Goal: Communication & Community: Answer question/provide support

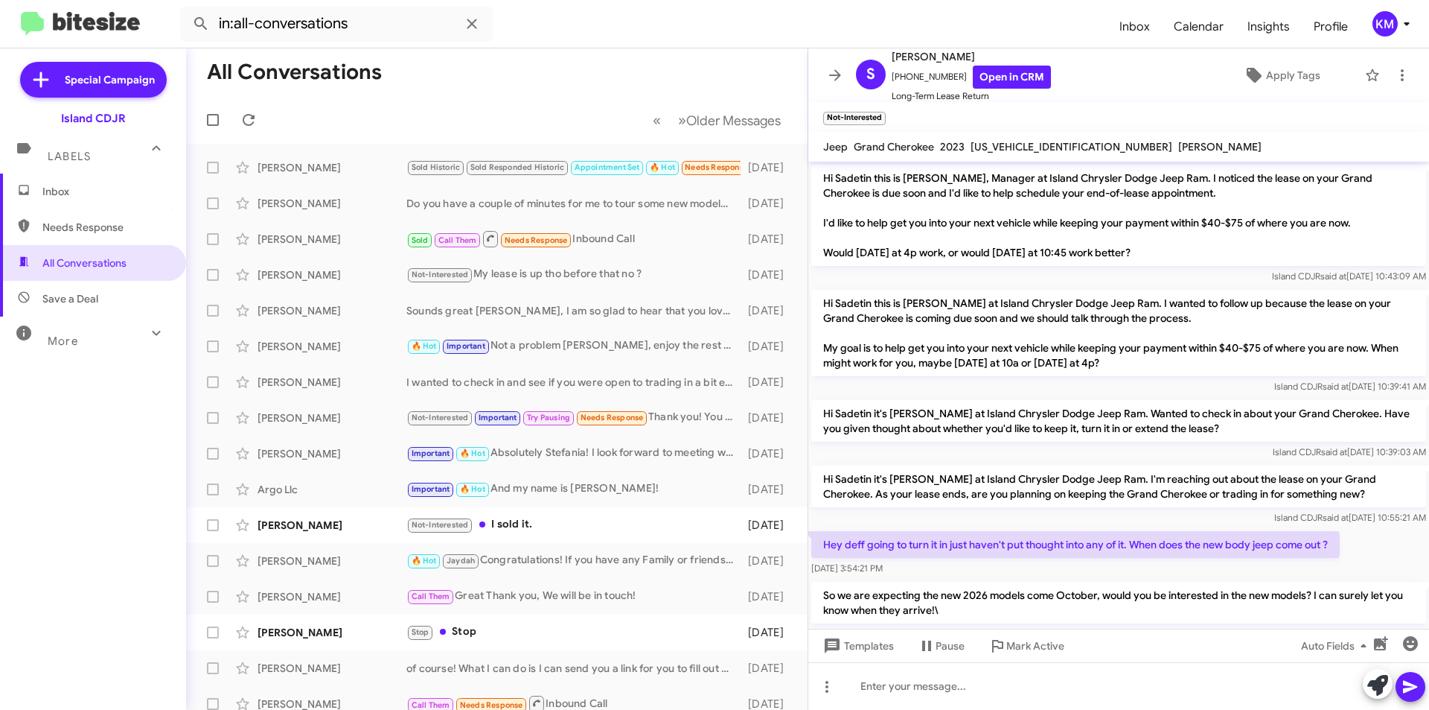
scroll to position [193, 0]
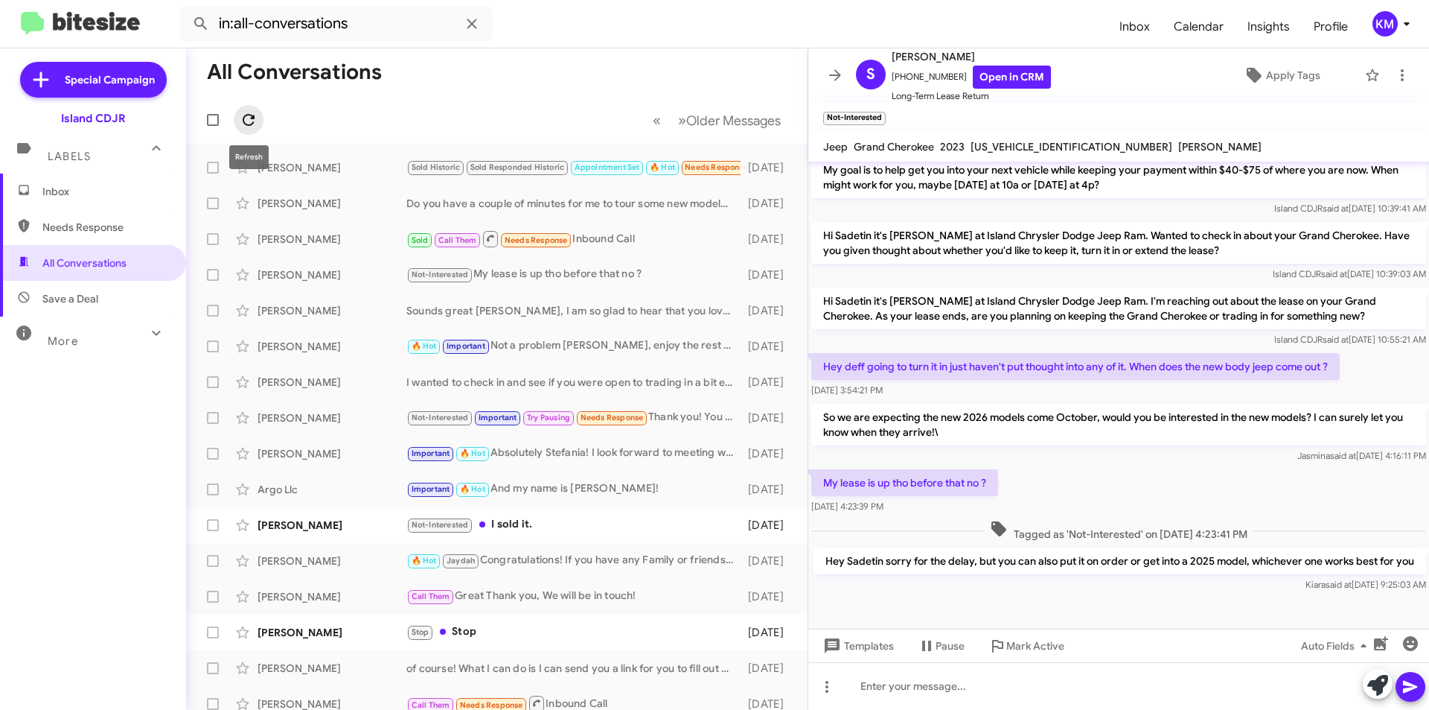
click at [248, 115] on icon at bounding box center [249, 120] width 12 height 12
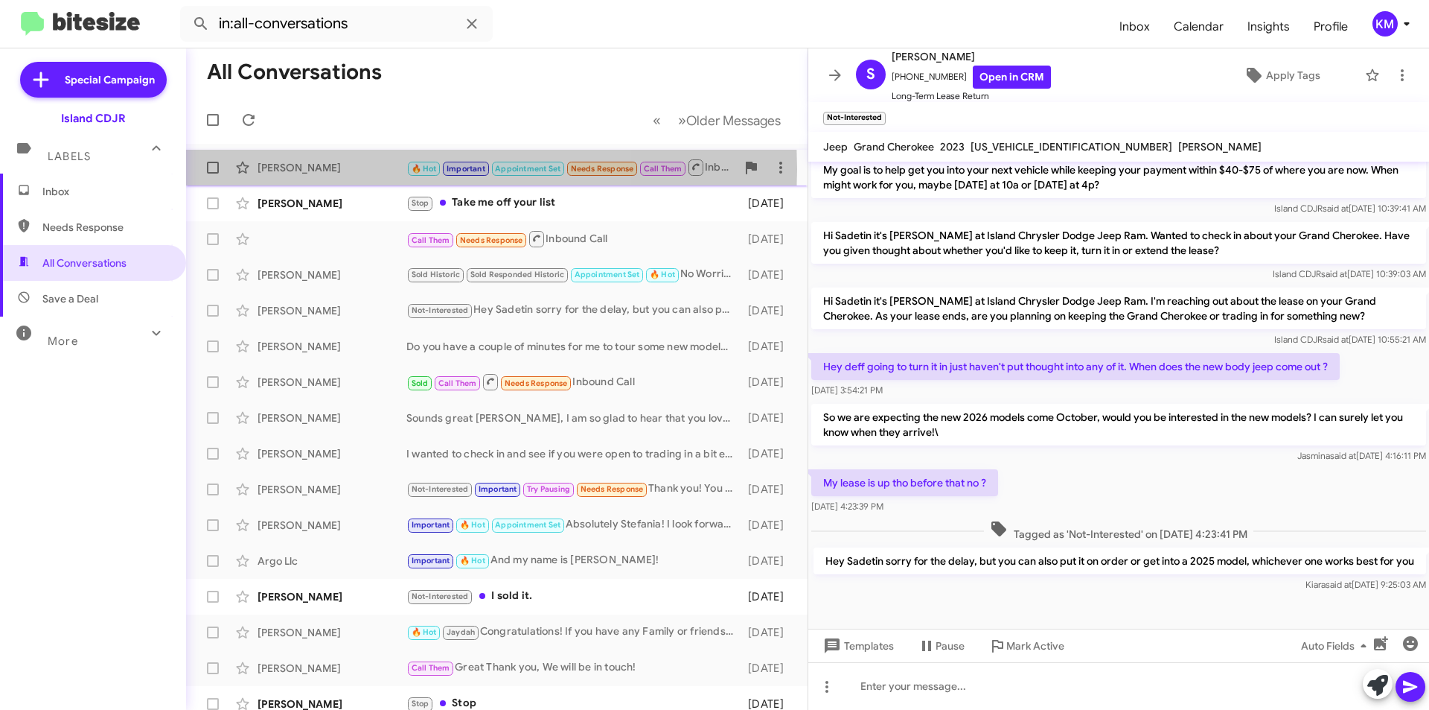
click at [336, 169] on div "[PERSON_NAME]" at bounding box center [332, 167] width 149 height 15
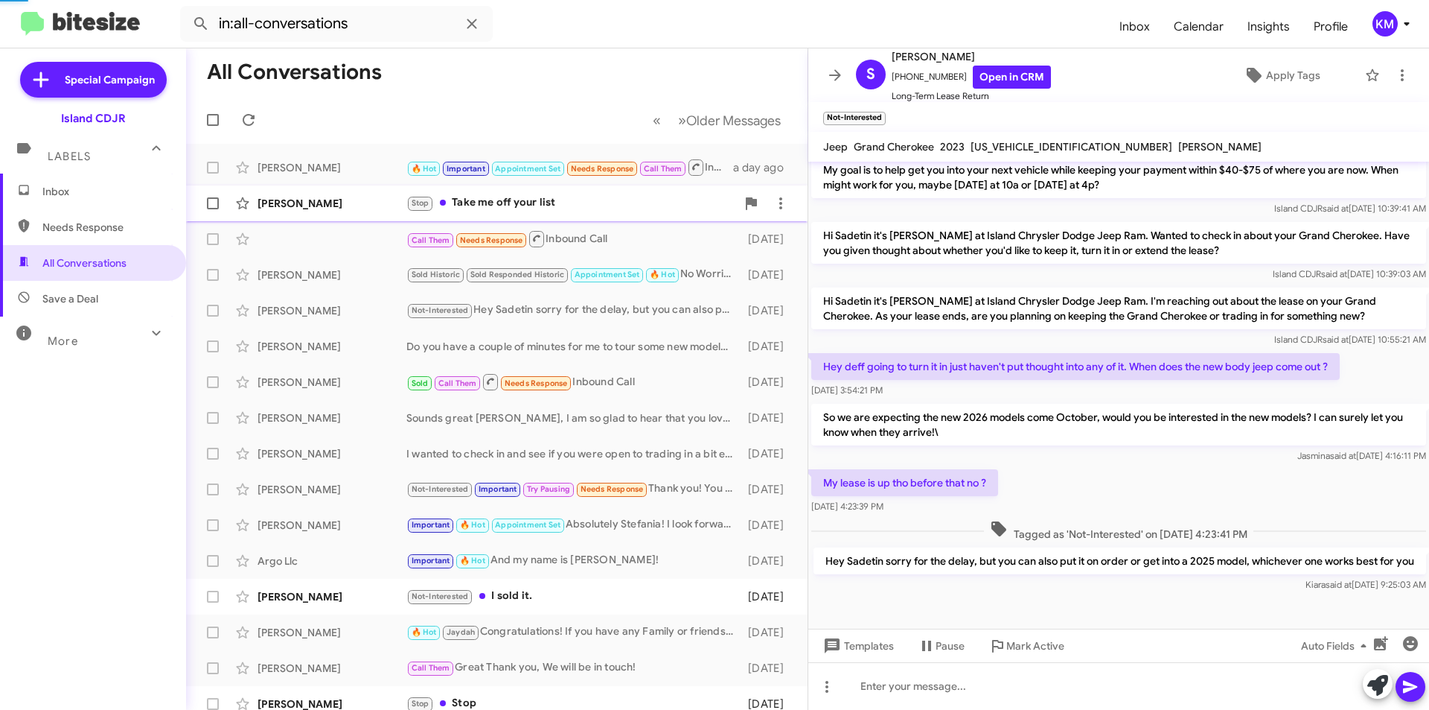
scroll to position [214, 0]
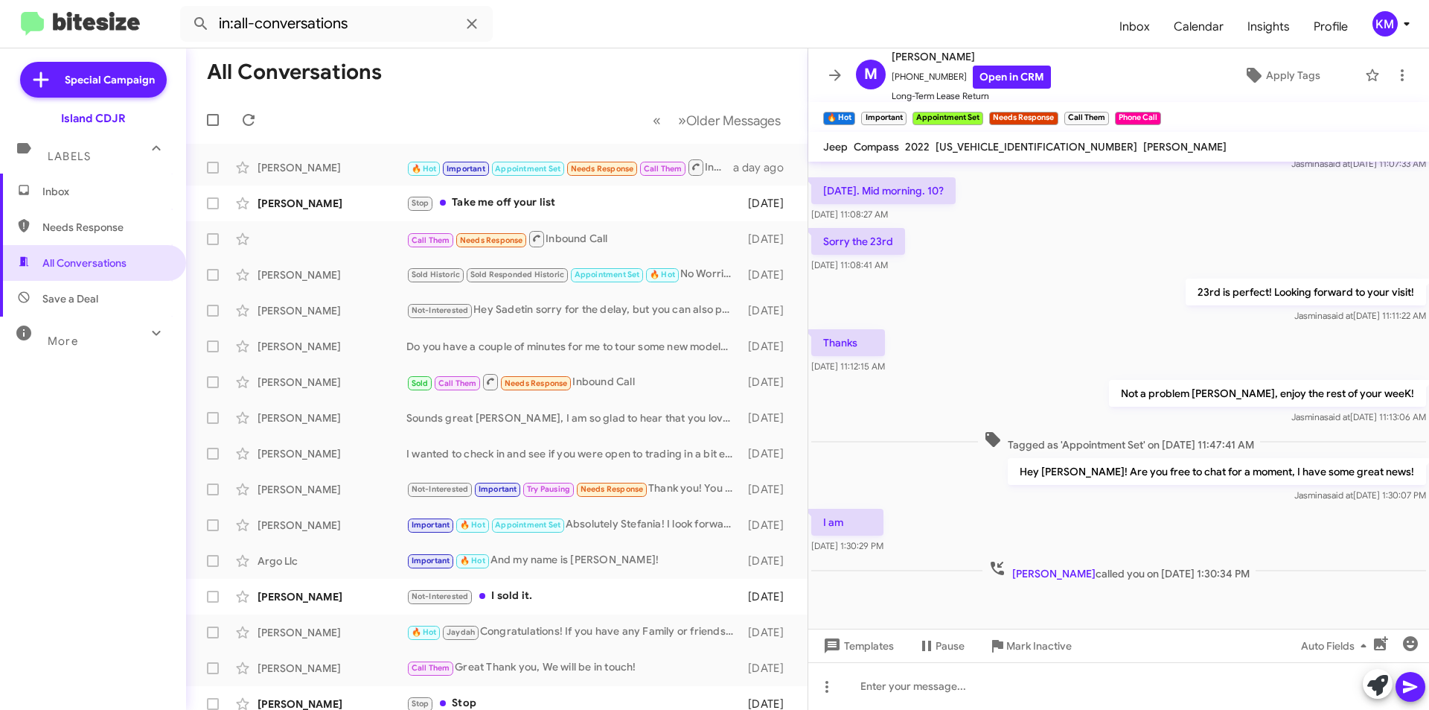
click at [89, 185] on span "Inbox" at bounding box center [105, 191] width 127 height 15
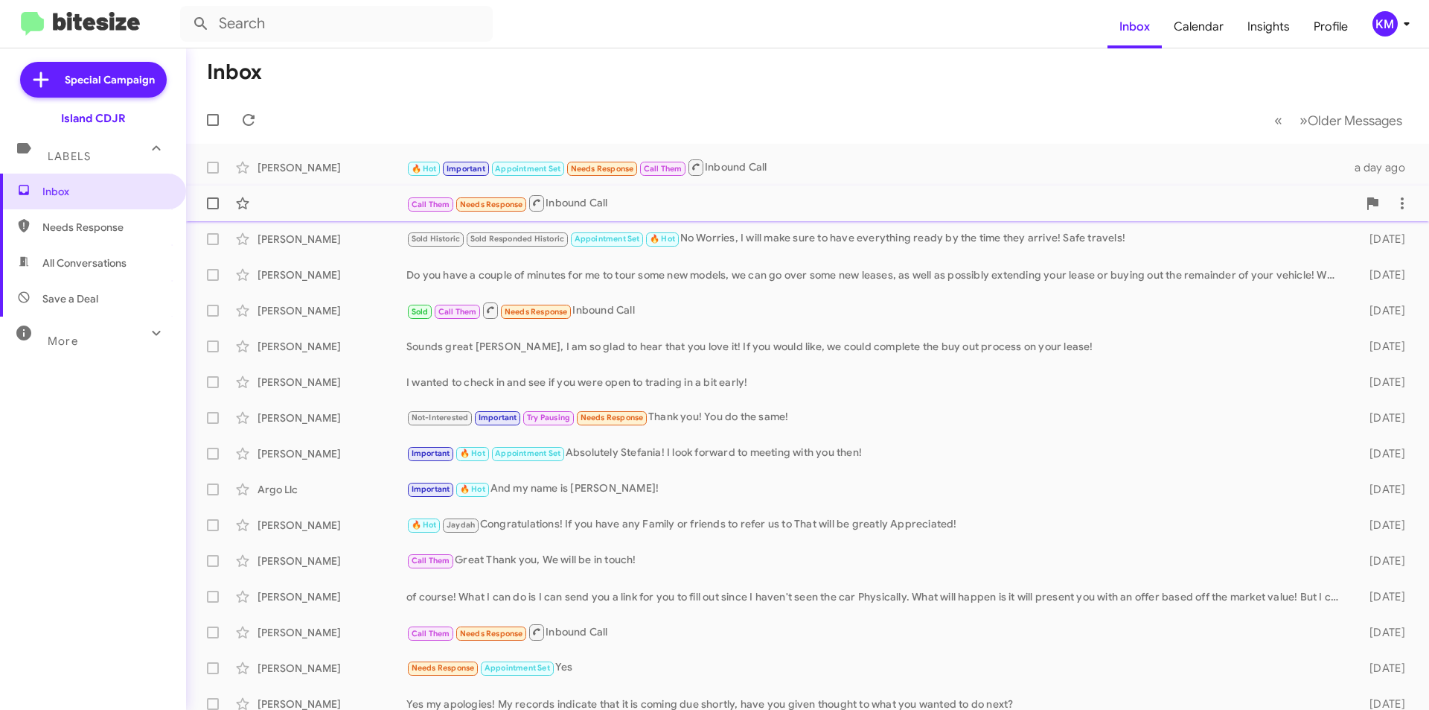
click at [785, 194] on div "Call Them Needs Response Inbound Call" at bounding box center [883, 203] width 952 height 19
